Goal: Entertainment & Leisure: Consume media (video, audio)

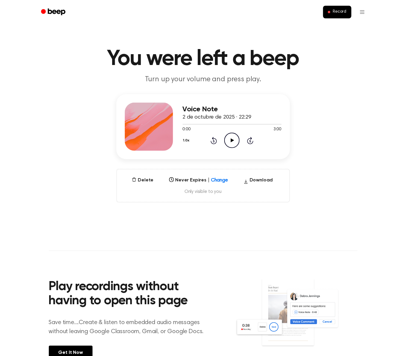
click at [231, 140] on icon at bounding box center [232, 140] width 3 height 4
click at [269, 123] on div at bounding box center [231, 124] width 99 height 5
drag, startPoint x: 266, startPoint y: 123, endPoint x: 282, endPoint y: 124, distance: 15.1
click at [281, 123] on div "Voice Note 2 de octubre de 2025 · 22:29 0:00 3:00 Your browser does not support…" at bounding box center [202, 126] width 173 height 65
click at [228, 142] on icon "Pause Audio" at bounding box center [231, 140] width 15 height 15
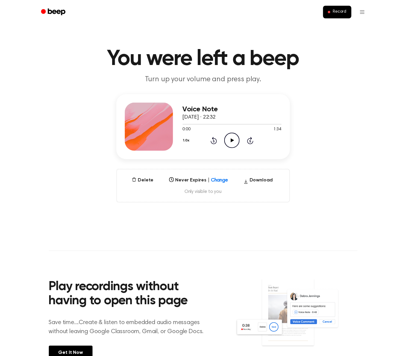
click at [232, 142] on icon "Play Audio" at bounding box center [231, 140] width 15 height 15
drag, startPoint x: 232, startPoint y: 140, endPoint x: 199, endPoint y: 40, distance: 105.4
click at [232, 140] on icon "Pause Audio" at bounding box center [231, 140] width 15 height 15
